Goal: Find specific page/section

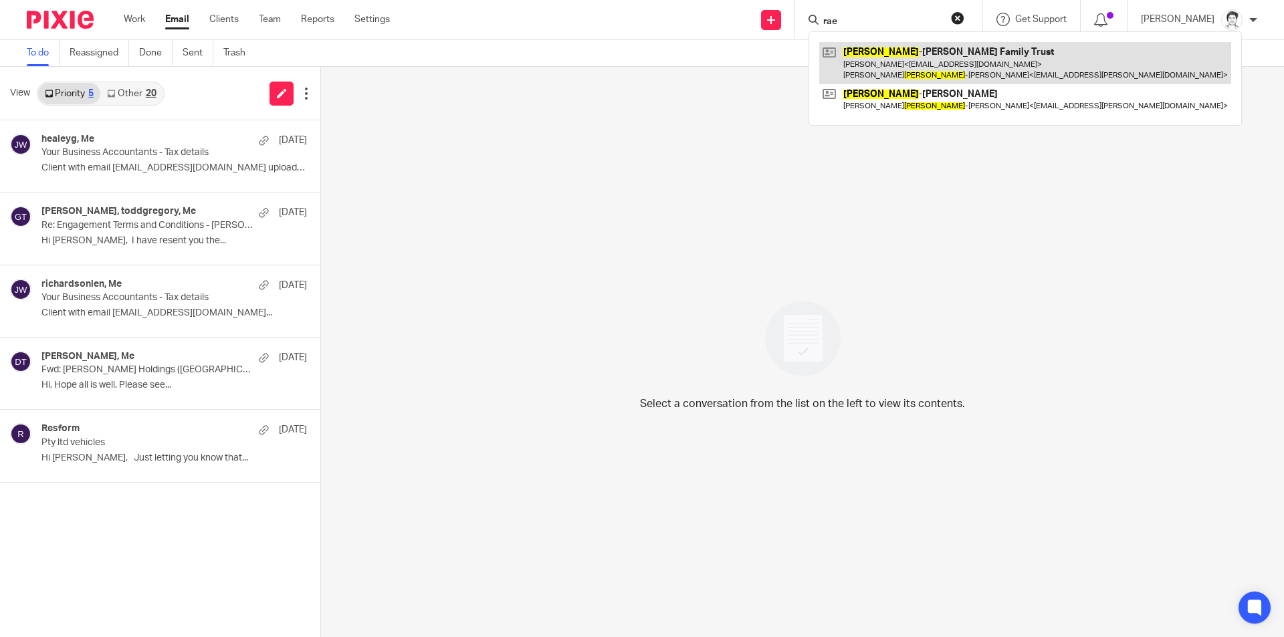
type input "rae"
click at [898, 55] on link at bounding box center [1025, 62] width 412 height 41
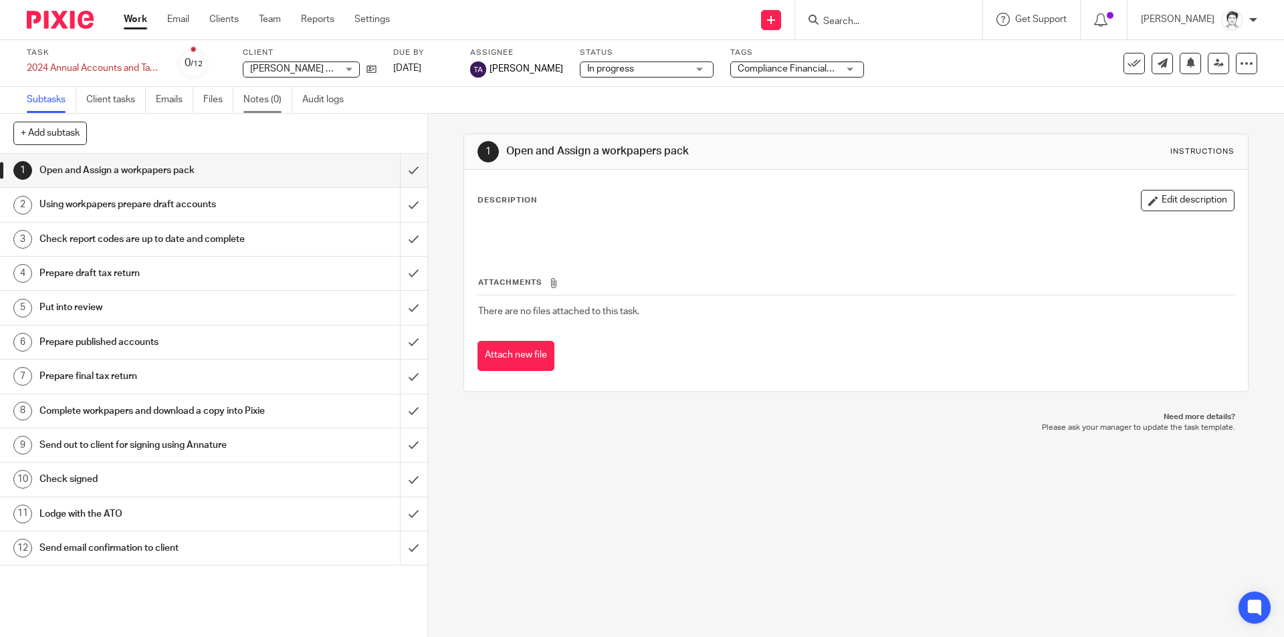
click at [278, 104] on link "Notes (0)" at bounding box center [267, 100] width 49 height 26
